Goal: Feedback & Contribution: Submit feedback/report problem

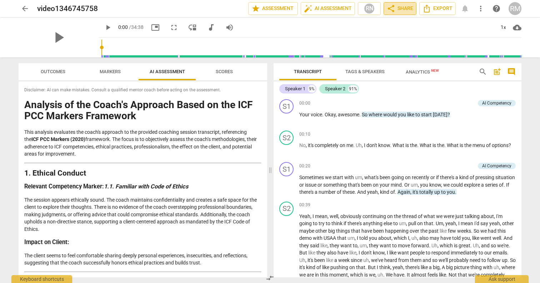
click at [403, 6] on span "share Share" at bounding box center [400, 8] width 26 height 9
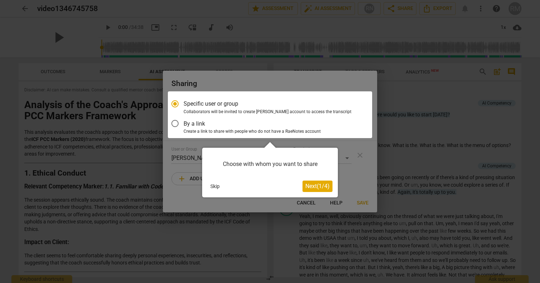
click at [186, 123] on div at bounding box center [270, 114] width 204 height 47
click at [323, 187] on span "Next ( 1 / 4 )" at bounding box center [317, 186] width 24 height 7
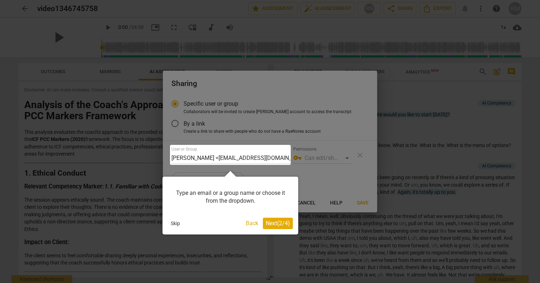
click at [174, 222] on button "Skip" at bounding box center [175, 223] width 15 height 11
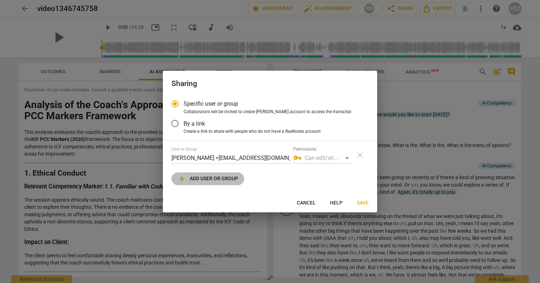
click at [211, 181] on span "add Add user or group" at bounding box center [207, 179] width 61 height 9
radio input "false"
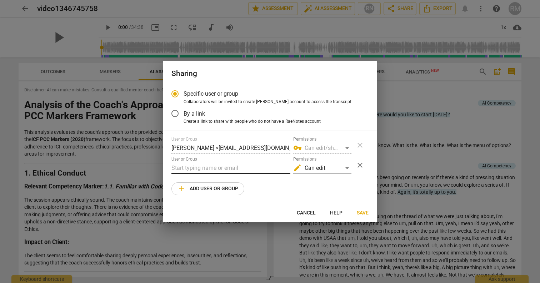
click at [225, 171] on input "text" at bounding box center [230, 167] width 119 height 11
type input "kjlifesk"
click at [184, 111] on span "By a link" at bounding box center [194, 114] width 21 height 8
click at [184, 111] on input "By a link" at bounding box center [174, 113] width 17 height 17
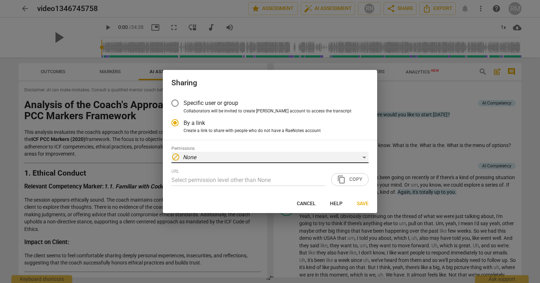
click at [260, 154] on div "block None" at bounding box center [269, 157] width 197 height 11
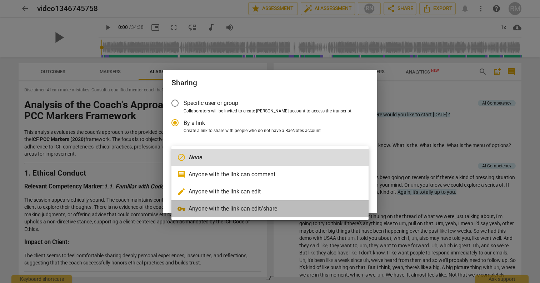
click at [272, 207] on li "vpn_key Anyone with the link can edit/share" at bounding box center [269, 208] width 197 height 17
radio input "false"
type input "https://app.raenotes.com/meeting/e9270d7800ac4f16add6adb7a0c0e31c"
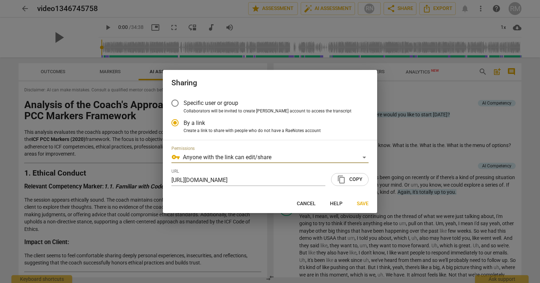
click at [347, 180] on span "content_copy Copy" at bounding box center [349, 179] width 25 height 9
click at [285, 159] on div "vpn_key Anyone with the link can edit/share" at bounding box center [269, 157] width 197 height 11
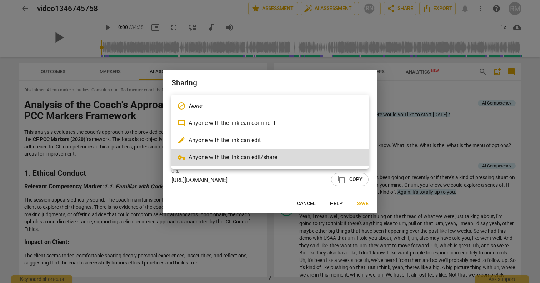
click at [259, 144] on li "edit Anyone with the link can edit" at bounding box center [269, 140] width 197 height 17
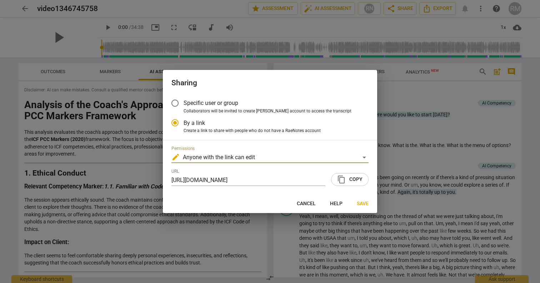
click at [353, 179] on span "content_copy Copy" at bounding box center [349, 179] width 25 height 9
click at [364, 205] on span "Save" at bounding box center [363, 203] width 12 height 7
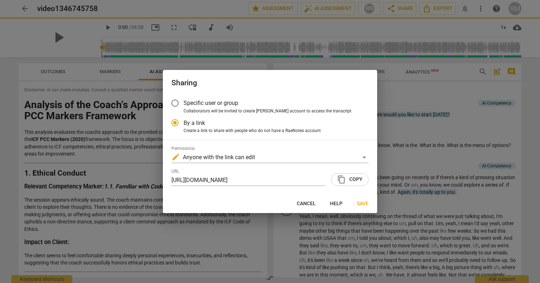
radio input "false"
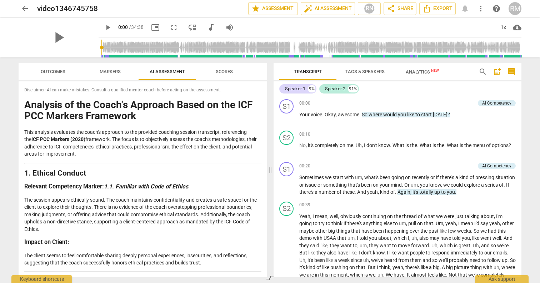
click at [23, 7] on span "arrow_back" at bounding box center [25, 8] width 9 height 9
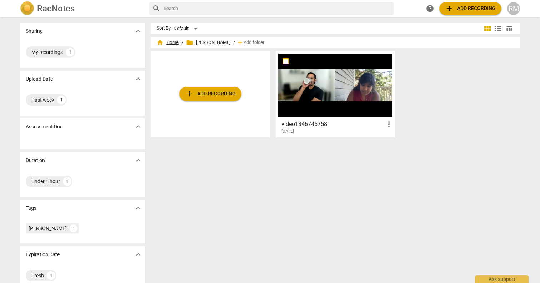
click at [168, 41] on span "home Home" at bounding box center [167, 42] width 22 height 7
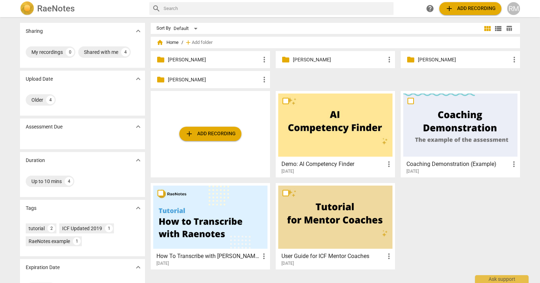
click at [418, 62] on p "Grace D." at bounding box center [464, 59] width 92 height 7
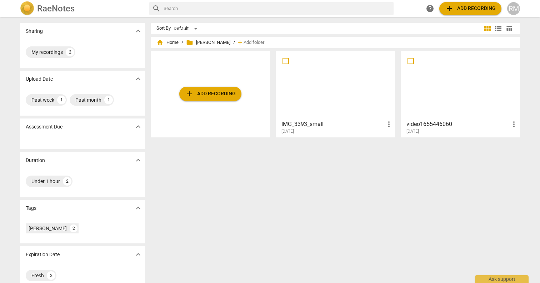
click at [338, 96] on div at bounding box center [335, 85] width 114 height 63
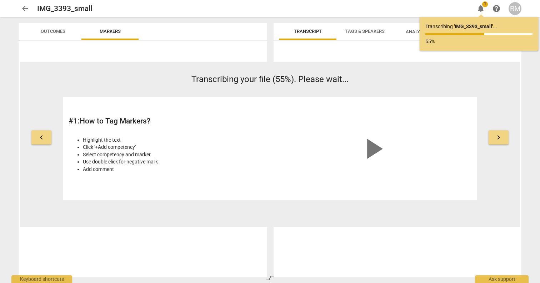
click at [505, 135] on button "keyboard_arrow_right" at bounding box center [498, 137] width 20 height 14
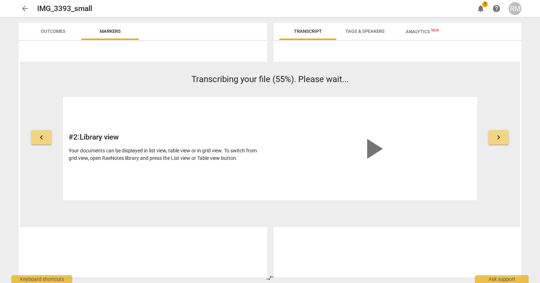
click at [510, 136] on div "keyboard_arrow_left Transcribing your file (55%). Please wait... # 2 : Library …" at bounding box center [270, 136] width 500 height 127
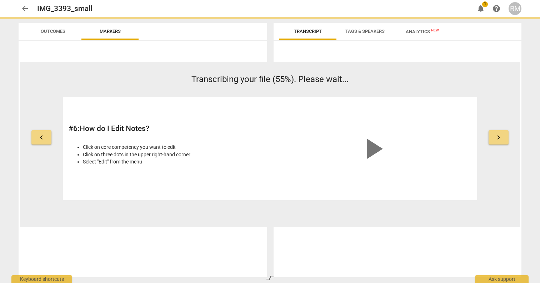
click at [482, 12] on span "notifications" at bounding box center [480, 8] width 9 height 9
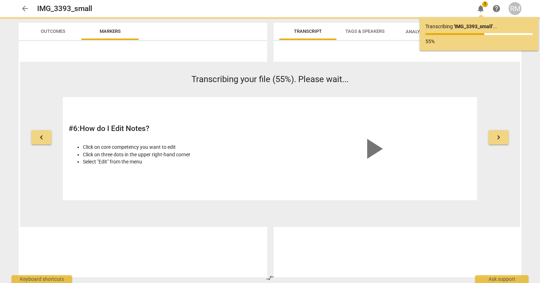
click at [482, 12] on span "notifications" at bounding box center [480, 8] width 9 height 9
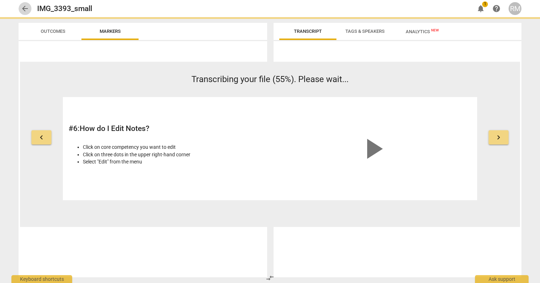
click at [29, 11] on span "arrow_back" at bounding box center [25, 8] width 9 height 9
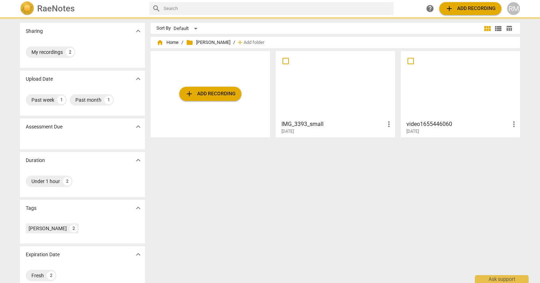
click at [301, 110] on div at bounding box center [335, 85] width 114 height 63
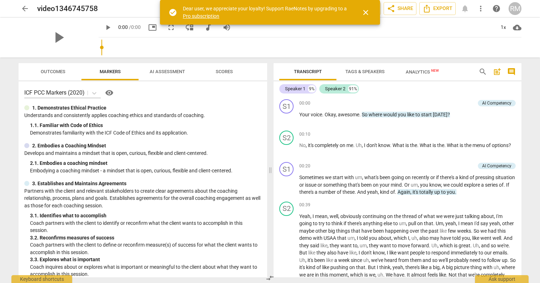
click at [365, 11] on span "close" at bounding box center [365, 12] width 9 height 9
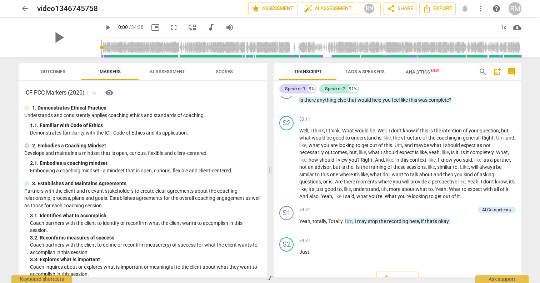
scroll to position [2745, 0]
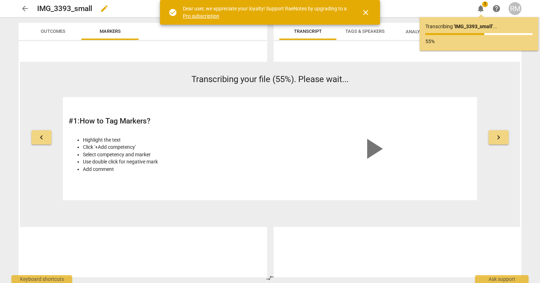
click at [436, 9] on div "IMG_3393_small edit" at bounding box center [252, 8] width 431 height 13
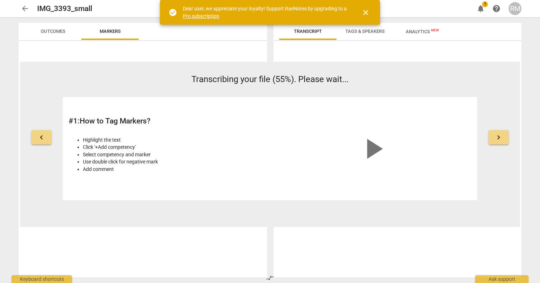
click at [482, 12] on span "notifications" at bounding box center [480, 8] width 9 height 9
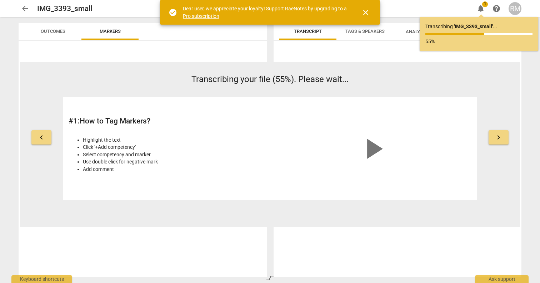
click at [483, 12] on span "notifications" at bounding box center [480, 8] width 9 height 9
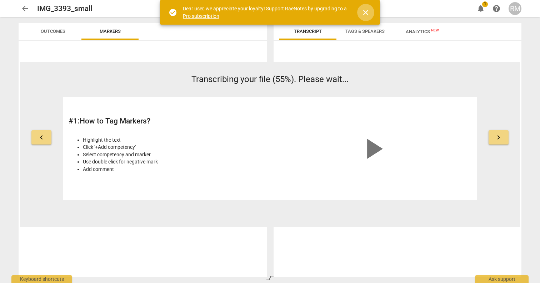
click at [367, 12] on span "close" at bounding box center [365, 12] width 9 height 9
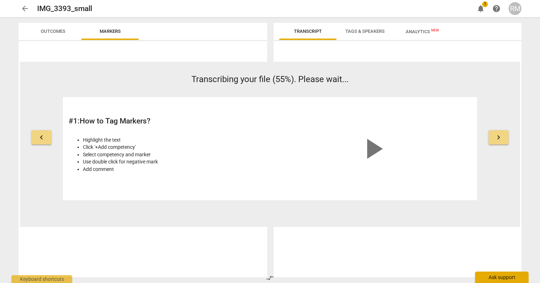
click at [506, 278] on div "Ask support" at bounding box center [502, 277] width 54 height 11
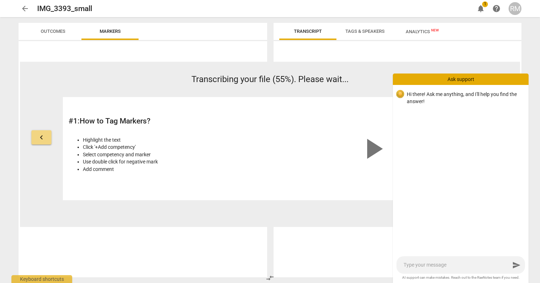
click at [449, 258] on div "send" at bounding box center [460, 264] width 129 height 17
click at [429, 270] on div "send" at bounding box center [460, 264] width 129 height 17
click at [426, 265] on textarea at bounding box center [456, 265] width 106 height 7
type textarea "m"
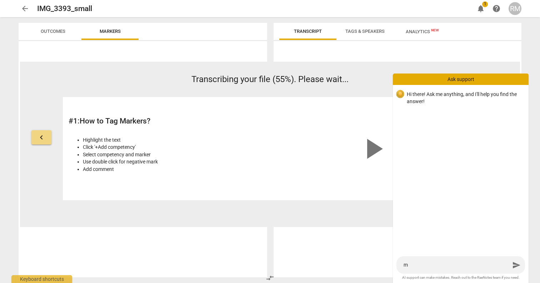
type textarea "my"
type textarea "my t"
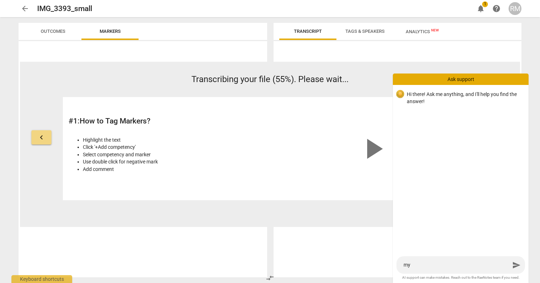
type textarea "my t"
type textarea "my tr"
type textarea "my tra"
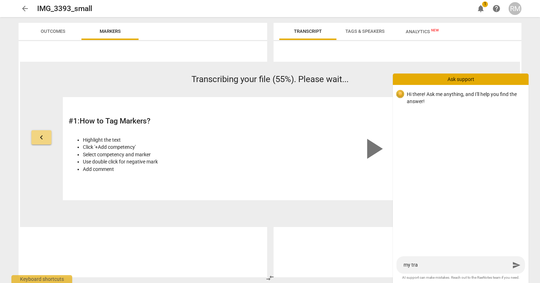
type textarea "my tras"
type textarea "my tra"
type textarea "my tran"
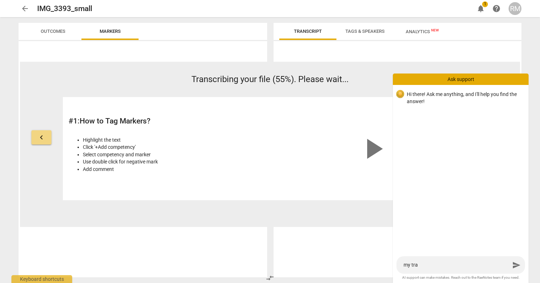
type textarea "my tran"
type textarea "my trans"
type textarea "my transc"
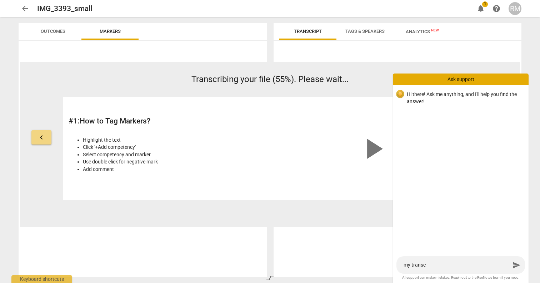
type textarea "my transcr"
type textarea "my transcri"
type textarea "my transcrip"
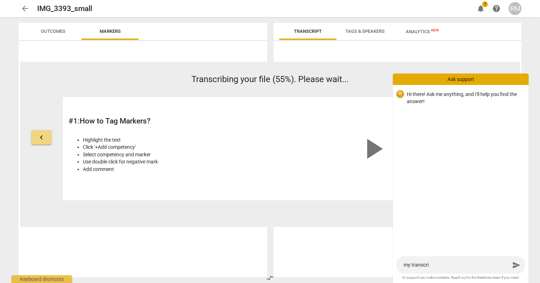
type textarea "my transcrip"
type textarea "my transcript"
type textarea "my transcripti"
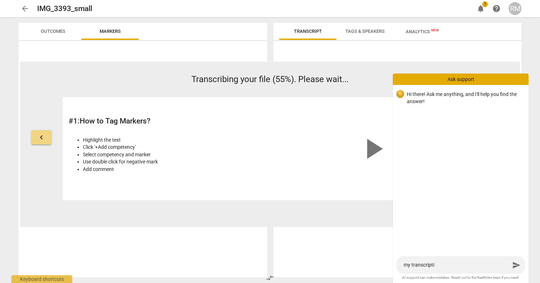
type textarea "my transcriptio"
type textarea "my transcription"
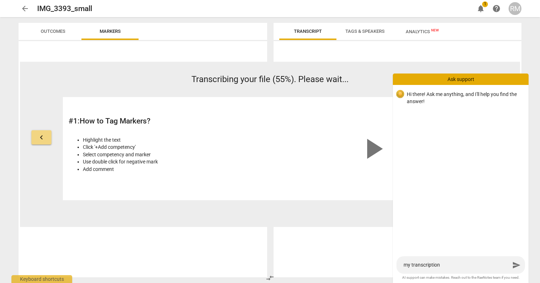
type textarea "my transcription"
type textarea "my transcription a"
type textarea "my transcription ah"
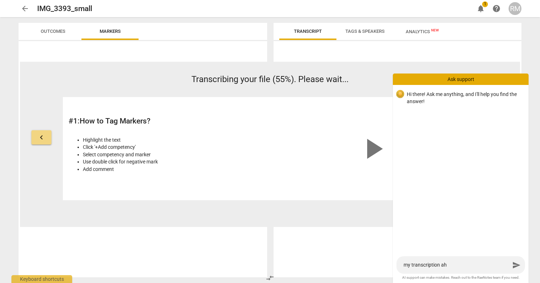
type textarea "my transcription ahs"
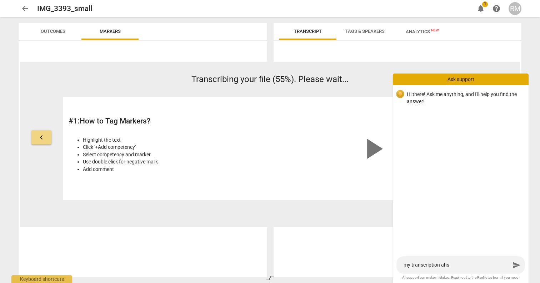
type textarea "my transcription ahs"
type textarea "my transcription ah"
type textarea "my transcription a"
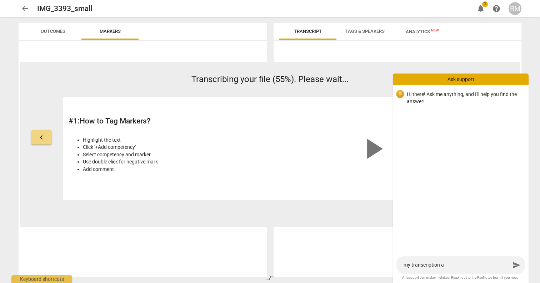
type textarea "my transcription"
type textarea "my transcription h"
type textarea "my transcription ha"
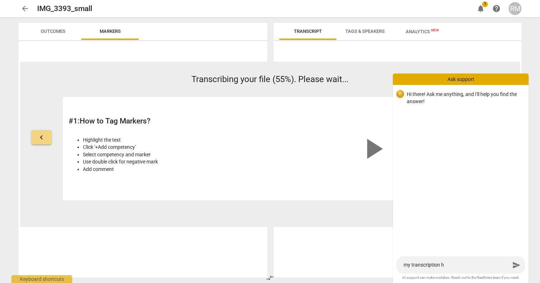
type textarea "my transcription ha"
type textarea "my transcription has"
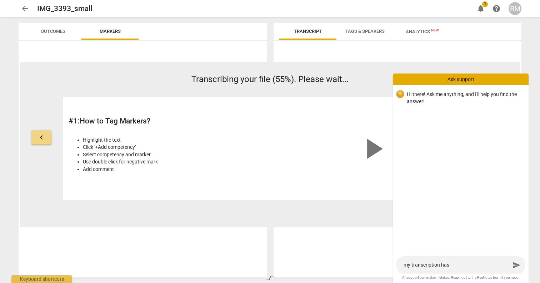
type textarea "my transcription has b"
type textarea "my transcription has be"
type textarea "my transcription has bee"
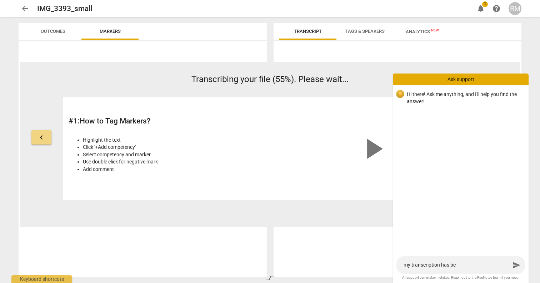
type textarea "my transcription has bee"
type textarea "my transcription has been"
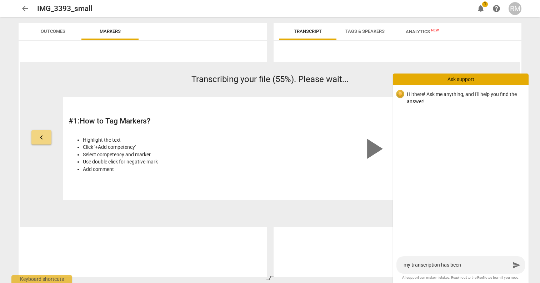
type textarea "my transcription has been s"
type textarea "my transcription has been st"
type textarea "my transcription has been stu"
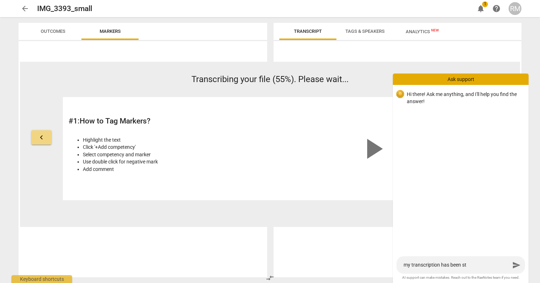
type textarea "my transcription has been stu"
type textarea "my transcription has been stuc"
type textarea "my transcription has been stuck"
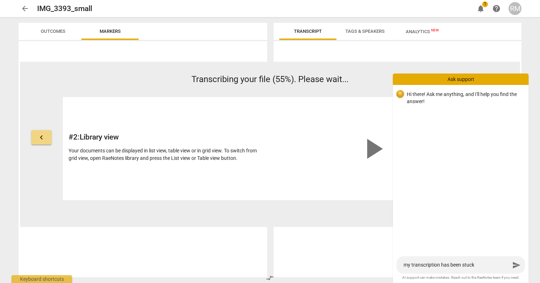
type textarea "my transcription has been stuck a"
type textarea "my transcription has been stuck at"
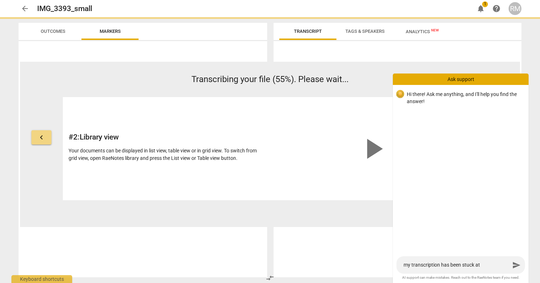
type textarea "my transcription has been stuck at"
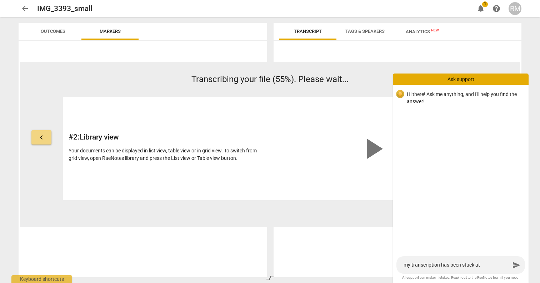
type textarea "my transcription has been stuck at 5"
type textarea "my transcription has been stuck at 55"
type textarea "my transcription has been stuck at 55%"
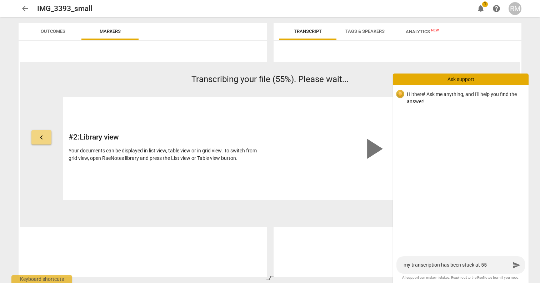
type textarea "my transcription has been stuck at 55%"
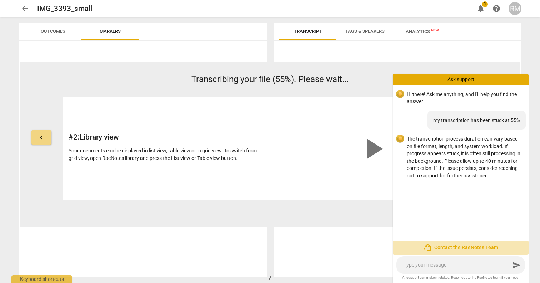
click at [477, 251] on span "support_agent Contact the RaeNotes Team" at bounding box center [460, 248] width 124 height 9
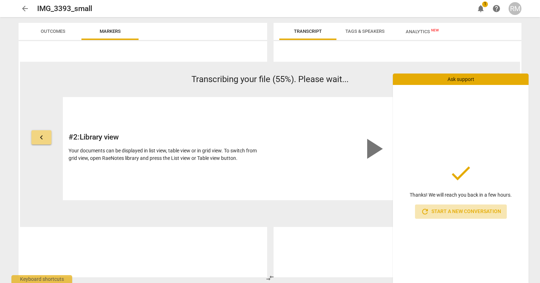
click at [468, 211] on span "refresh Start a new conversation" at bounding box center [461, 211] width 80 height 9
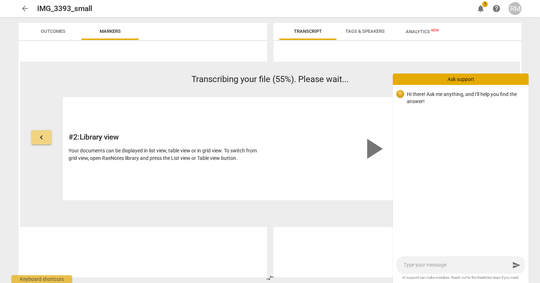
click at [493, 82] on div "Ask support" at bounding box center [461, 79] width 136 height 11
